Goal: Task Accomplishment & Management: Manage account settings

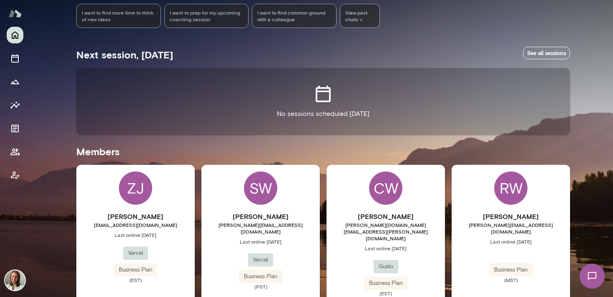
scroll to position [142, 0]
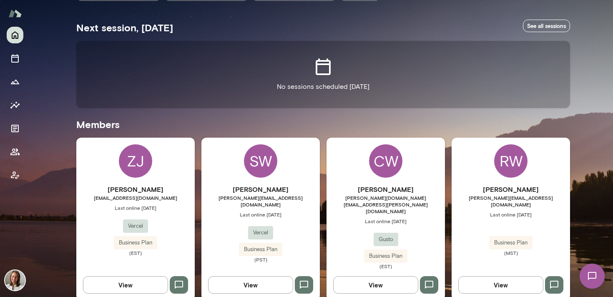
click at [249, 192] on h6 "[PERSON_NAME]" at bounding box center [260, 189] width 118 height 10
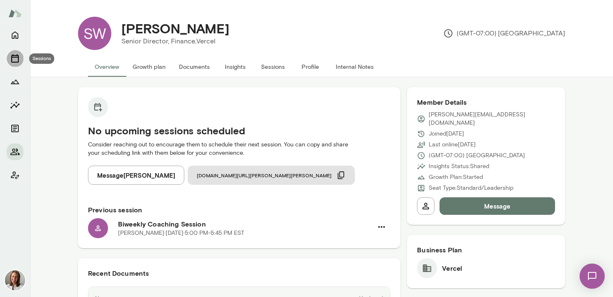
click at [16, 60] on icon "Sessions" at bounding box center [15, 58] width 10 height 10
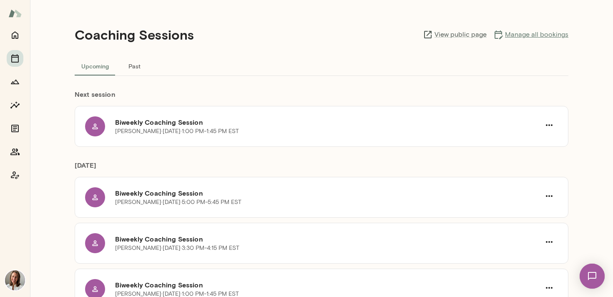
click at [526, 31] on link "Manage all bookings" at bounding box center [530, 35] width 75 height 10
click at [18, 36] on icon "Home" at bounding box center [15, 35] width 10 height 10
